Goal: Task Accomplishment & Management: Use online tool/utility

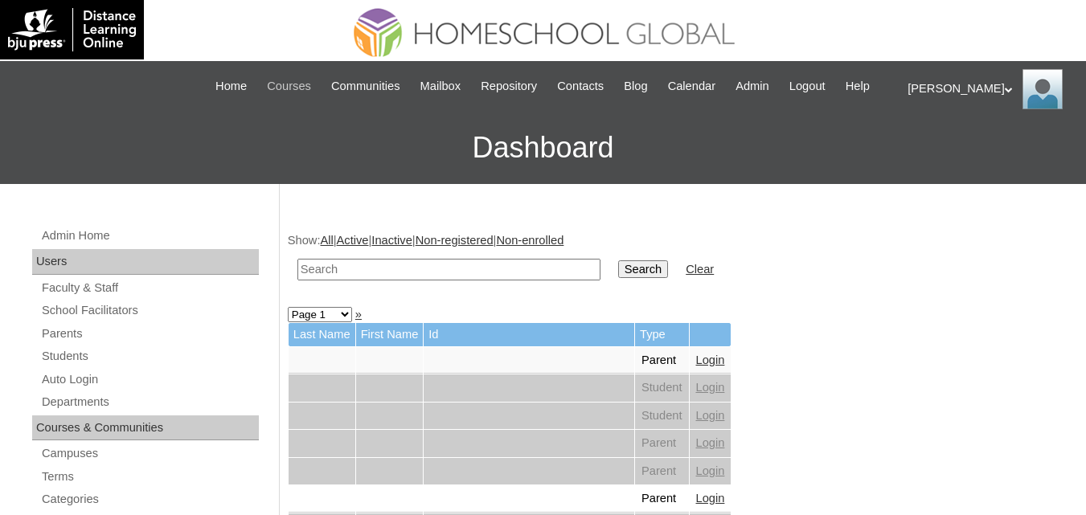
click at [289, 88] on span "Courses" at bounding box center [289, 86] width 44 height 18
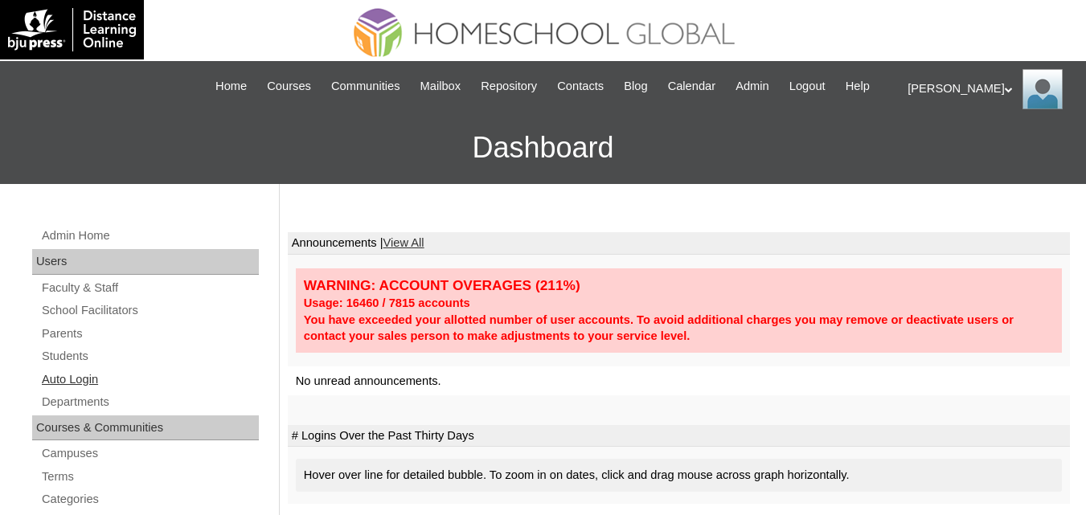
click at [61, 390] on link "Auto Login" at bounding box center [149, 380] width 219 height 20
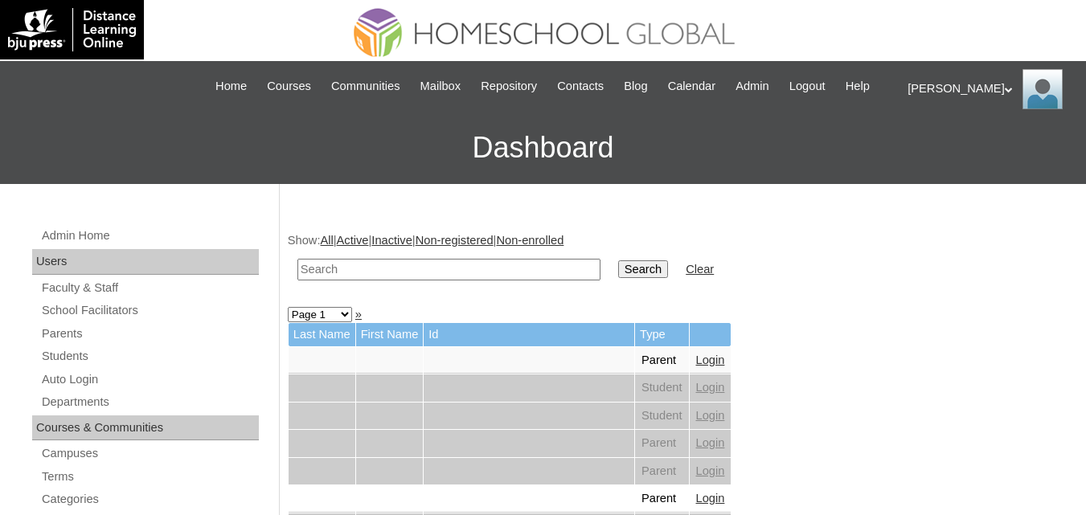
click at [375, 280] on input "text" at bounding box center [448, 270] width 303 height 22
paste input "Eve Wrylie"
type input "Eve Wrylie"
click at [618, 278] on input "Search" at bounding box center [643, 269] width 50 height 18
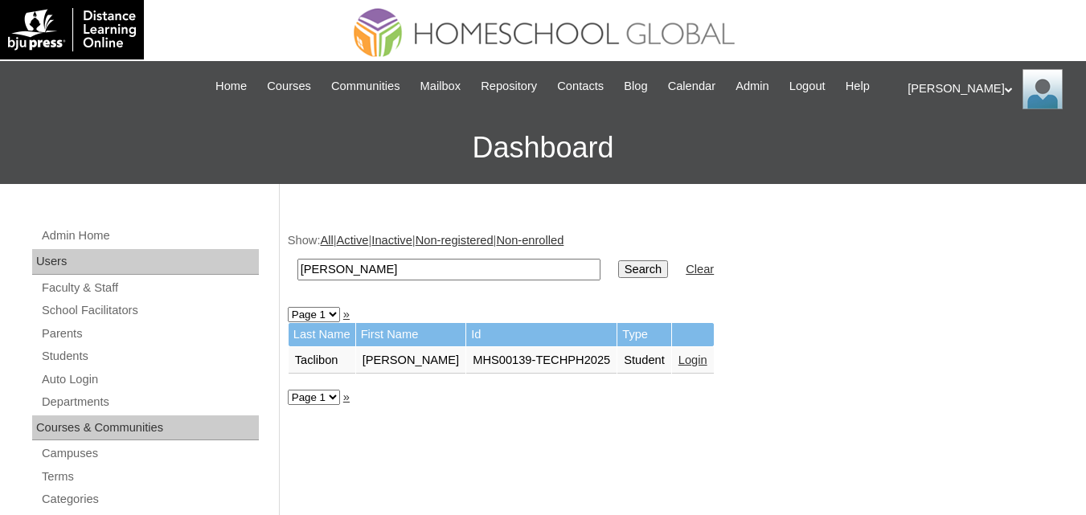
click at [678, 366] on link "Login" at bounding box center [692, 360] width 29 height 13
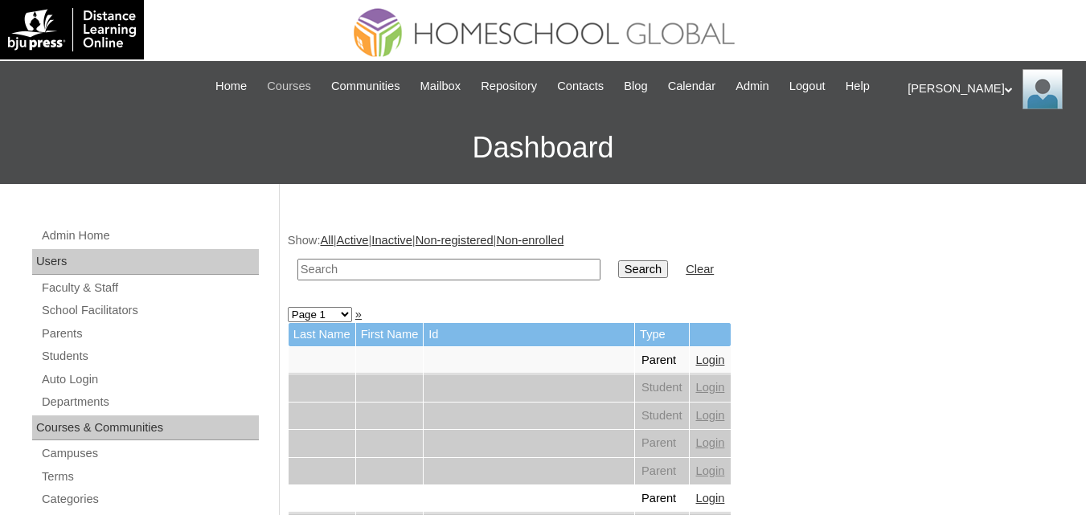
click at [288, 82] on span "Courses" at bounding box center [289, 86] width 44 height 18
